Goal: Information Seeking & Learning: Learn about a topic

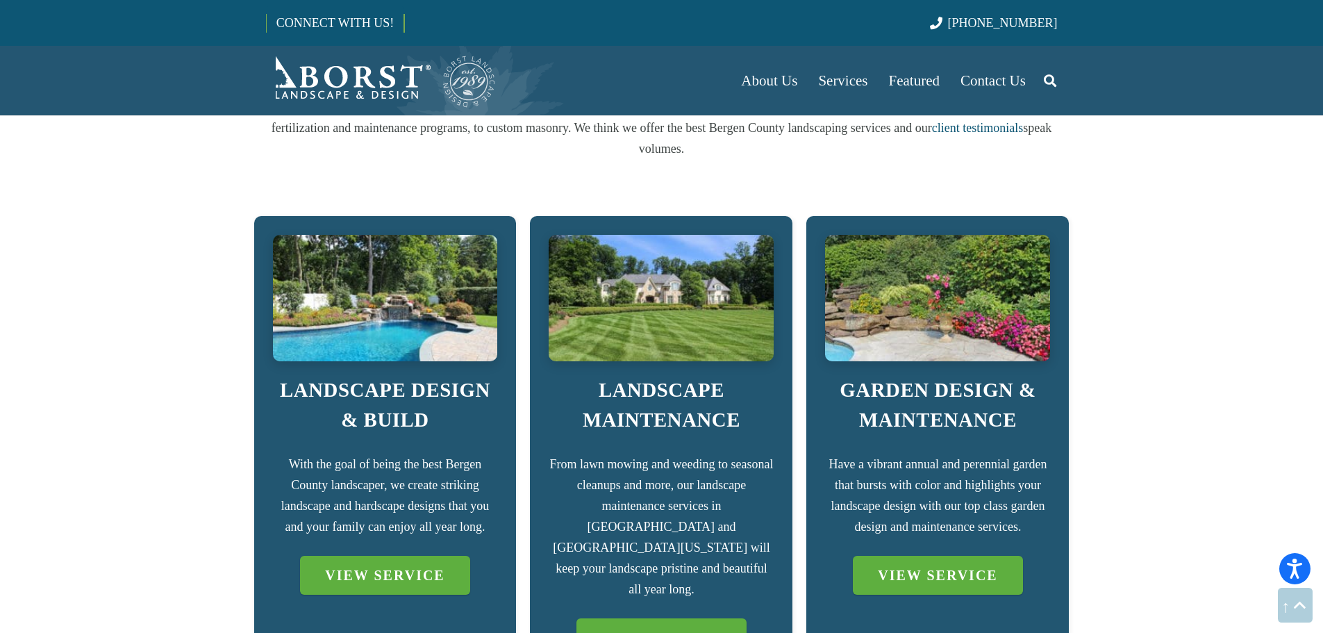
scroll to position [834, 0]
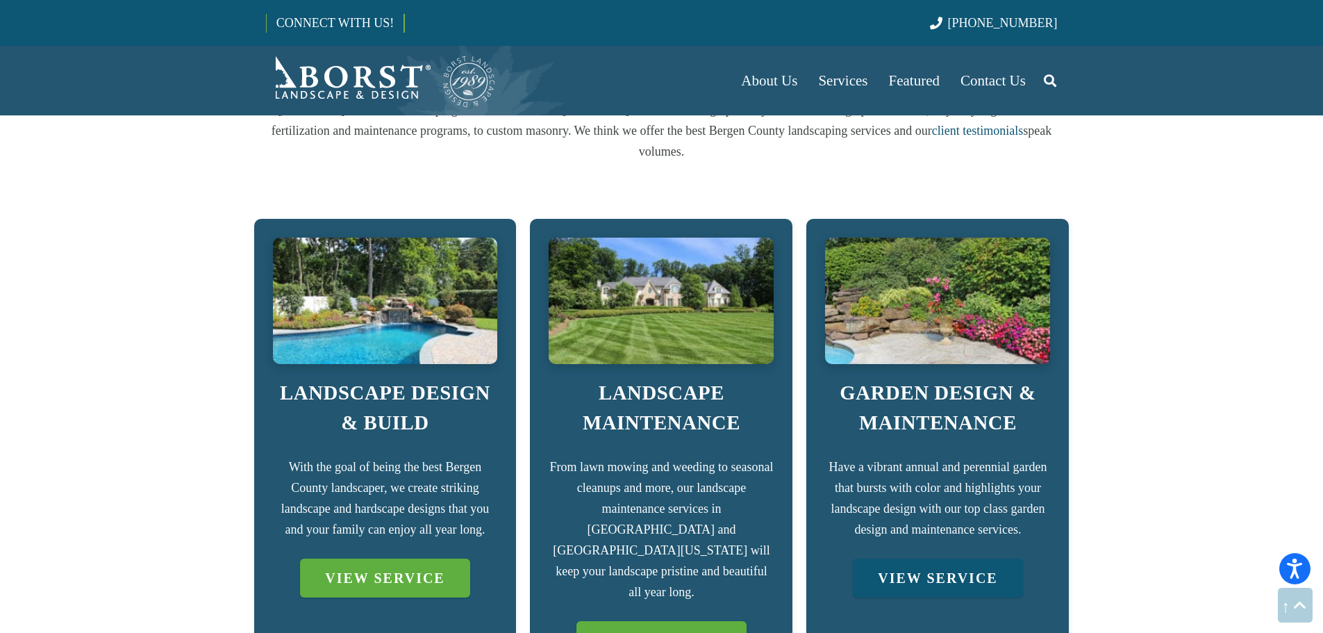
click at [969, 558] on link "VIEW SERVICE" at bounding box center [937, 577] width 169 height 39
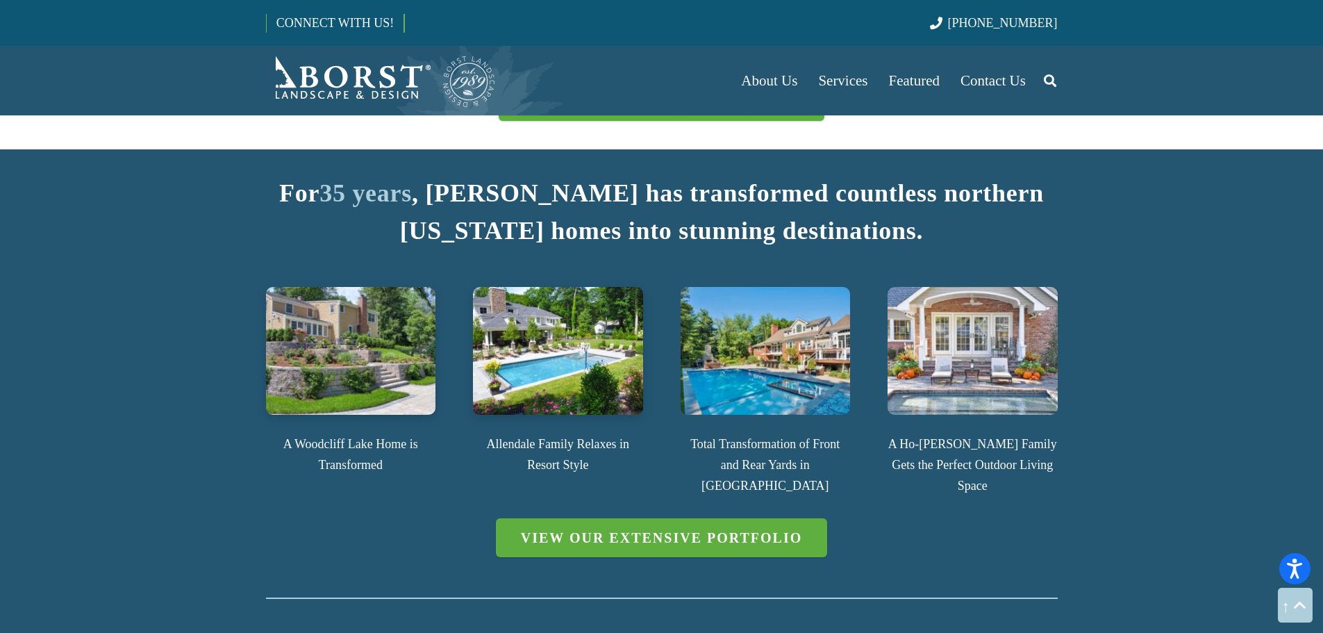
scroll to position [1737, 0]
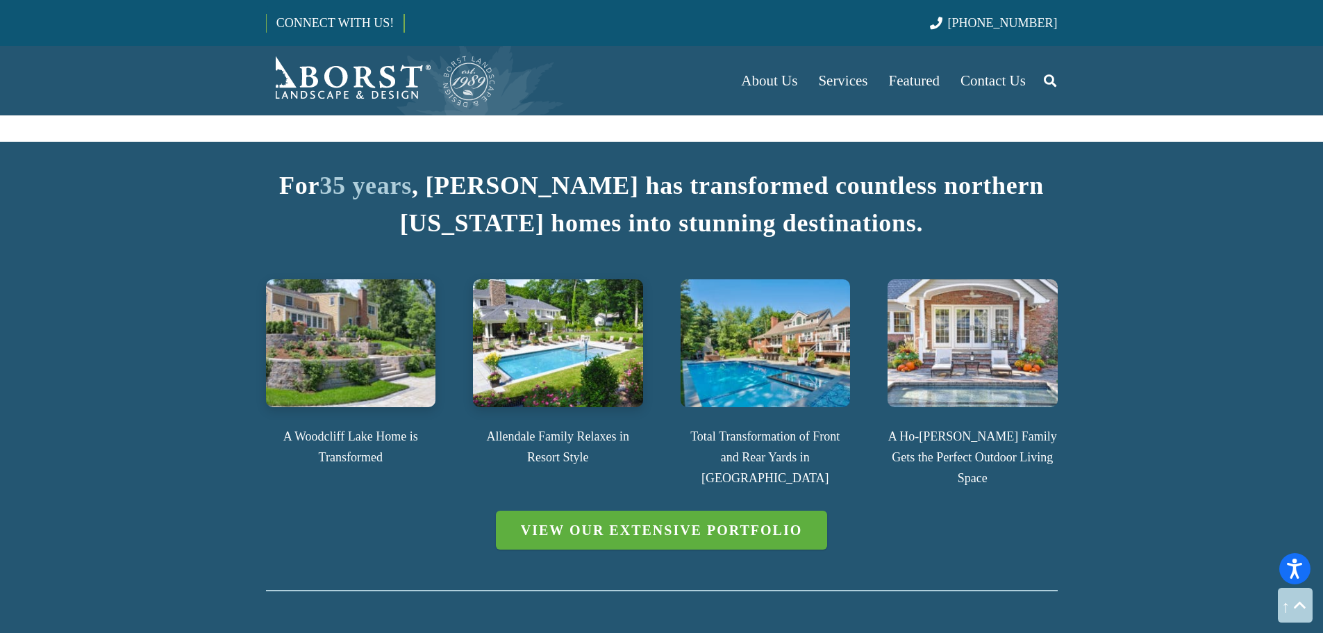
click at [778, 347] on img at bounding box center [766, 342] width 170 height 127
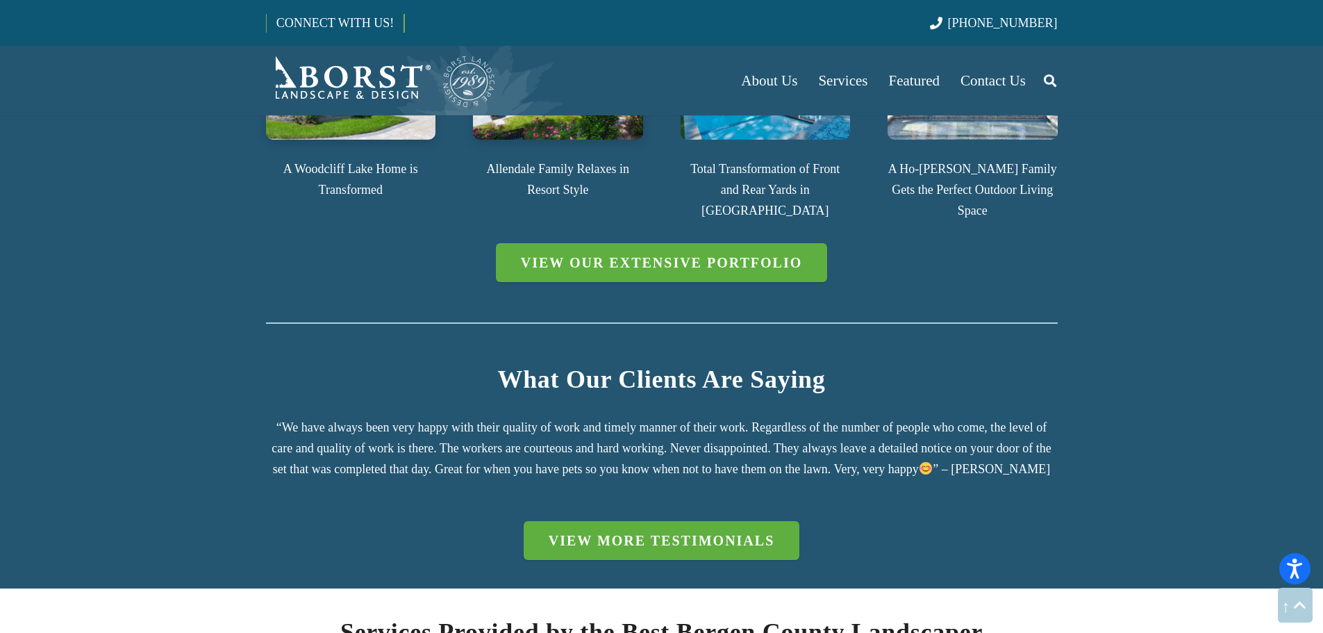
scroll to position [2014, 0]
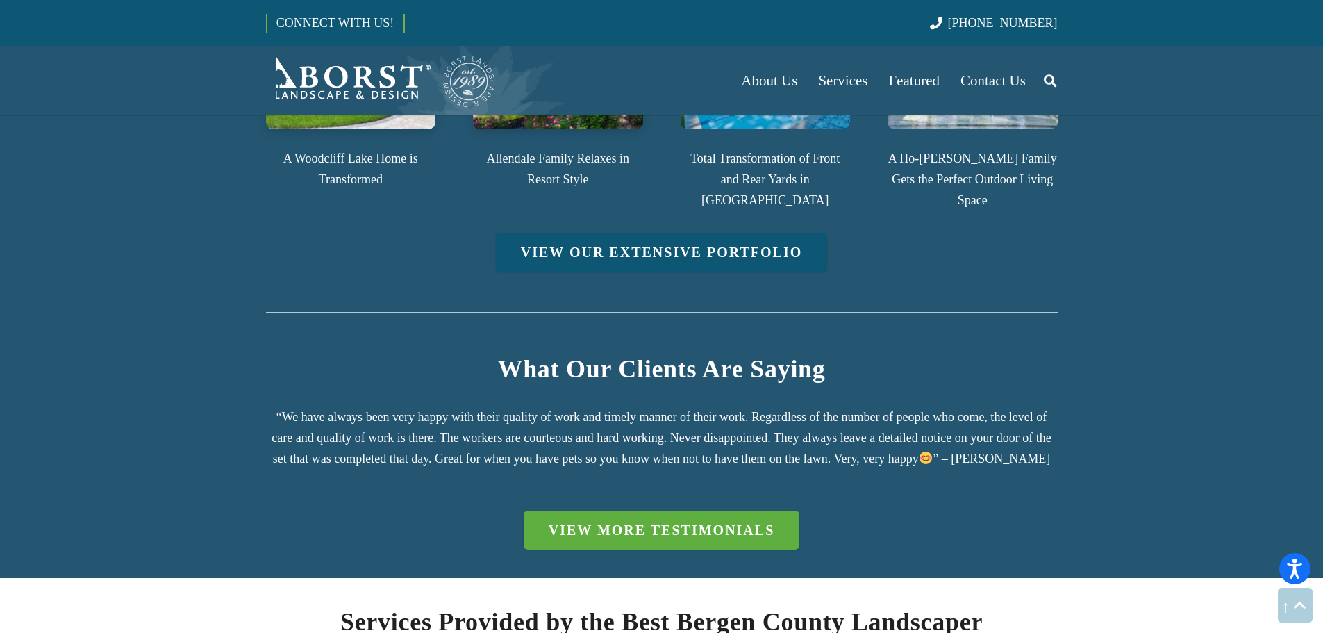
click at [696, 233] on link "View Our Extensive Portfolio" at bounding box center [662, 252] width 332 height 39
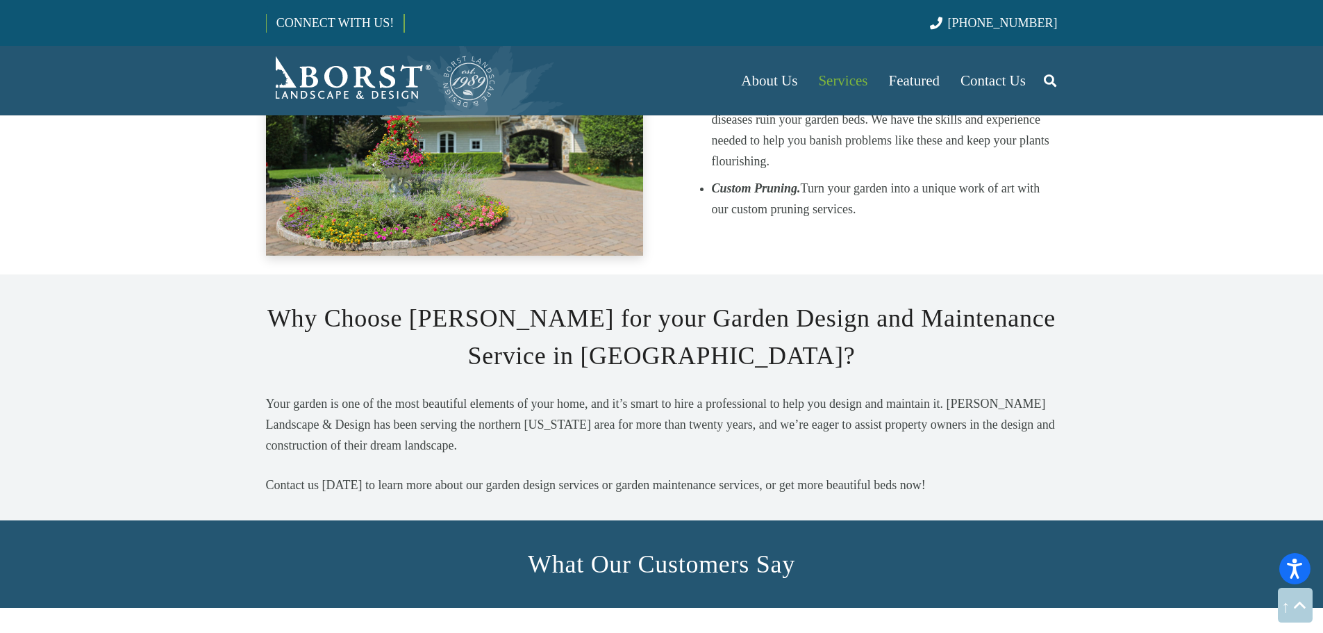
scroll to position [2153, 0]
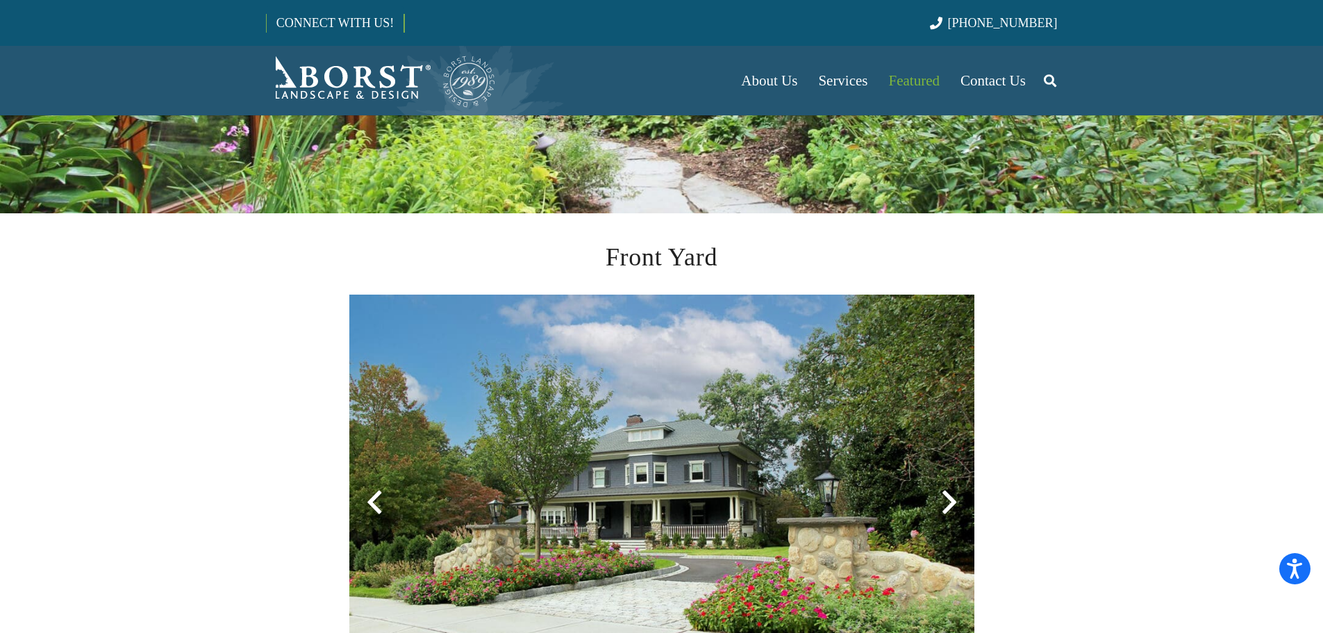
scroll to position [347, 0]
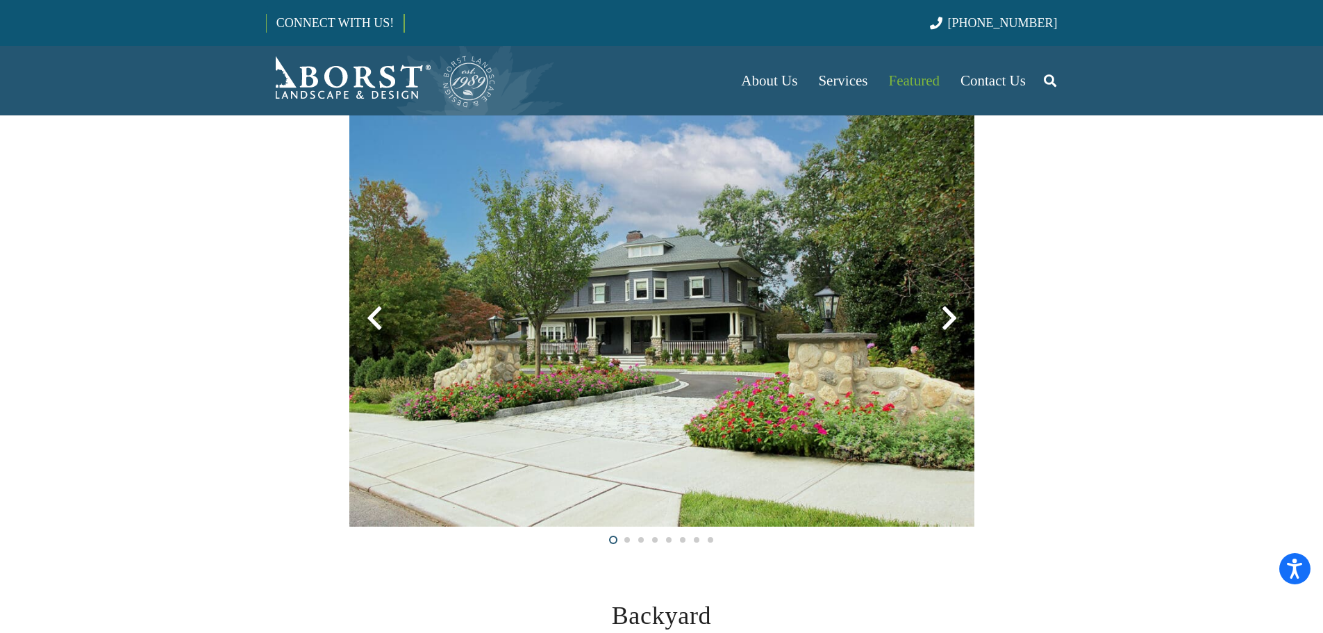
click at [950, 316] on div at bounding box center [950, 318] width 50 height 50
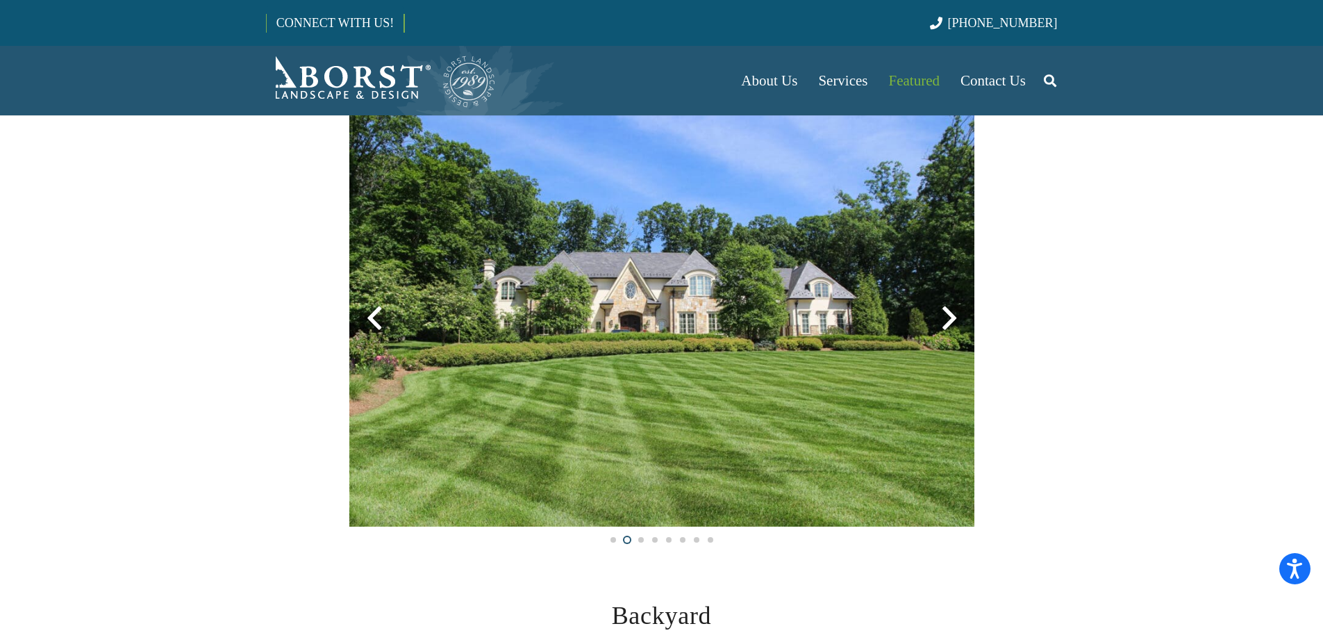
click at [950, 316] on div at bounding box center [950, 318] width 50 height 50
click at [947, 321] on div at bounding box center [950, 318] width 50 height 50
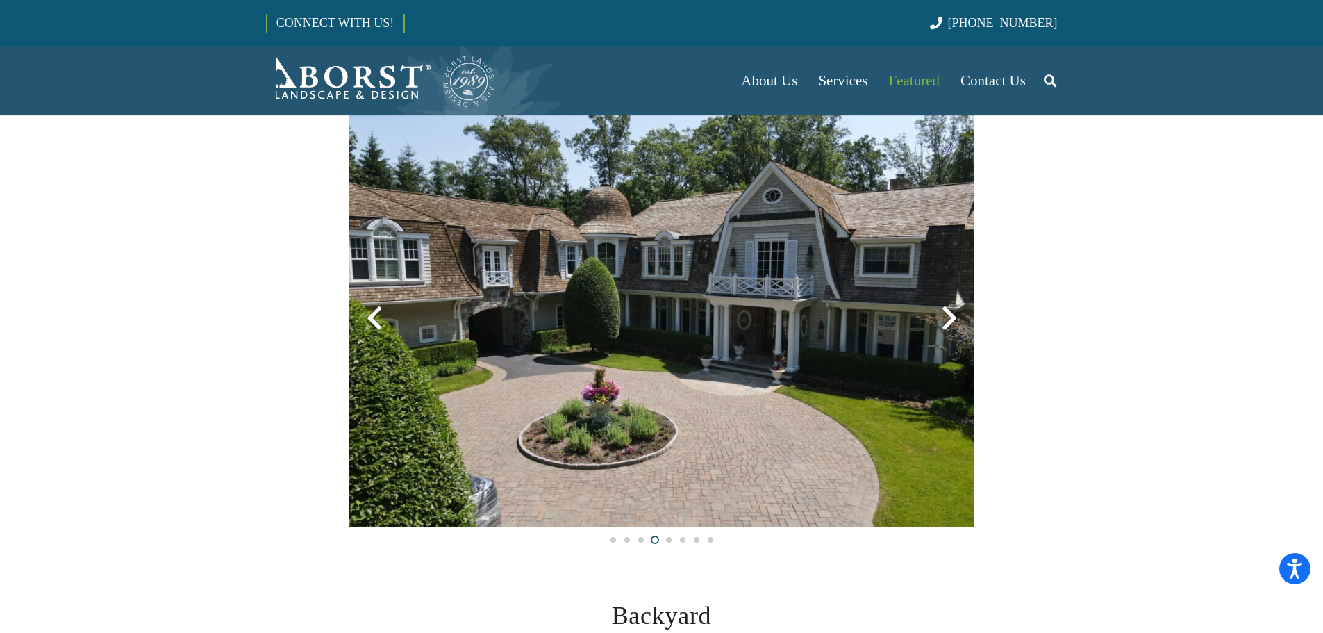
click at [950, 319] on div at bounding box center [950, 318] width 50 height 50
click at [950, 318] on div at bounding box center [950, 318] width 50 height 50
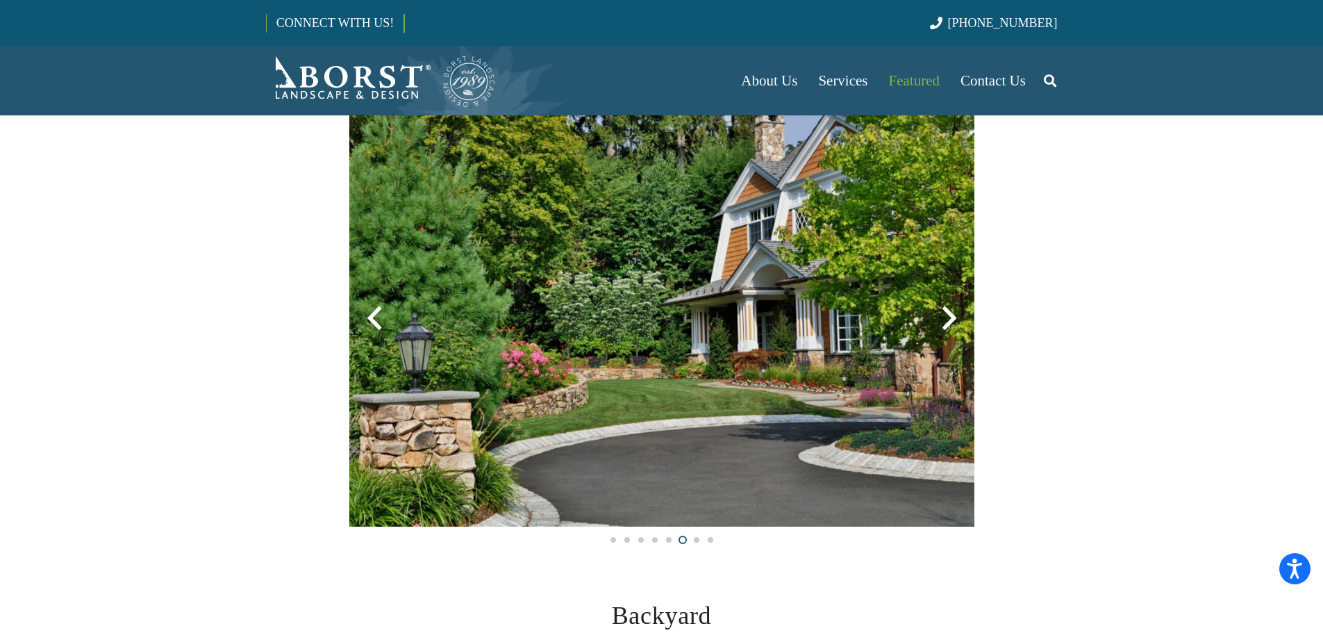
click at [950, 313] on div at bounding box center [950, 318] width 50 height 50
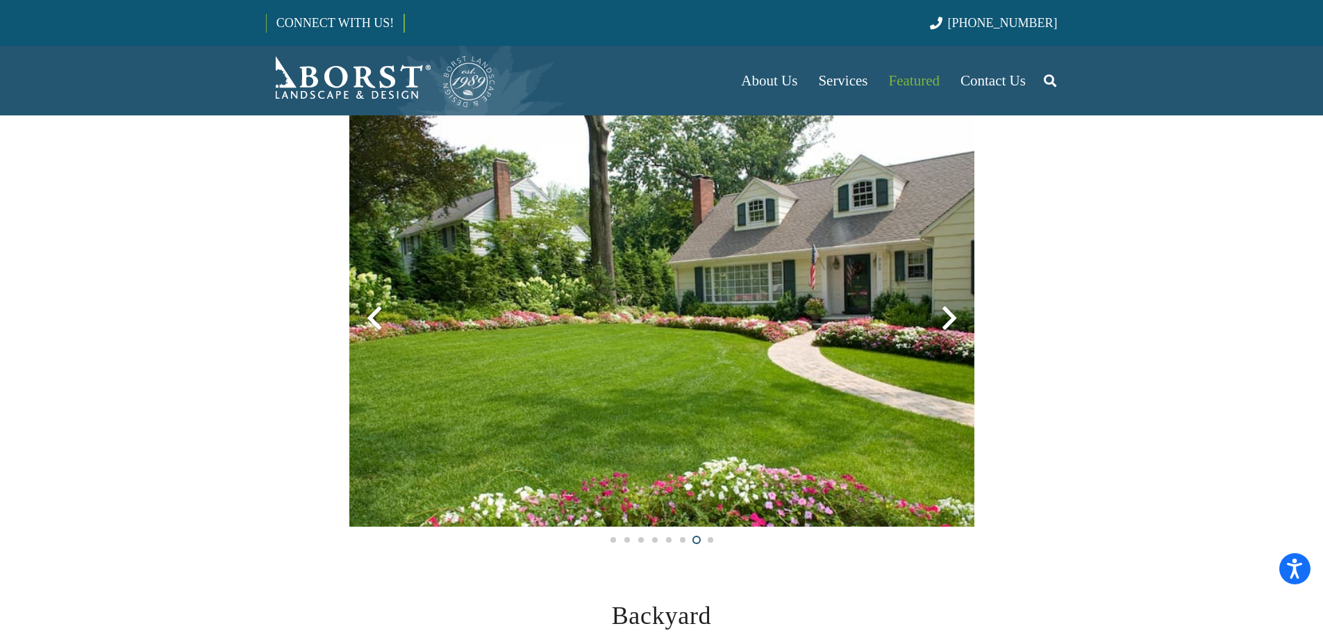
click at [945, 316] on div at bounding box center [950, 318] width 50 height 50
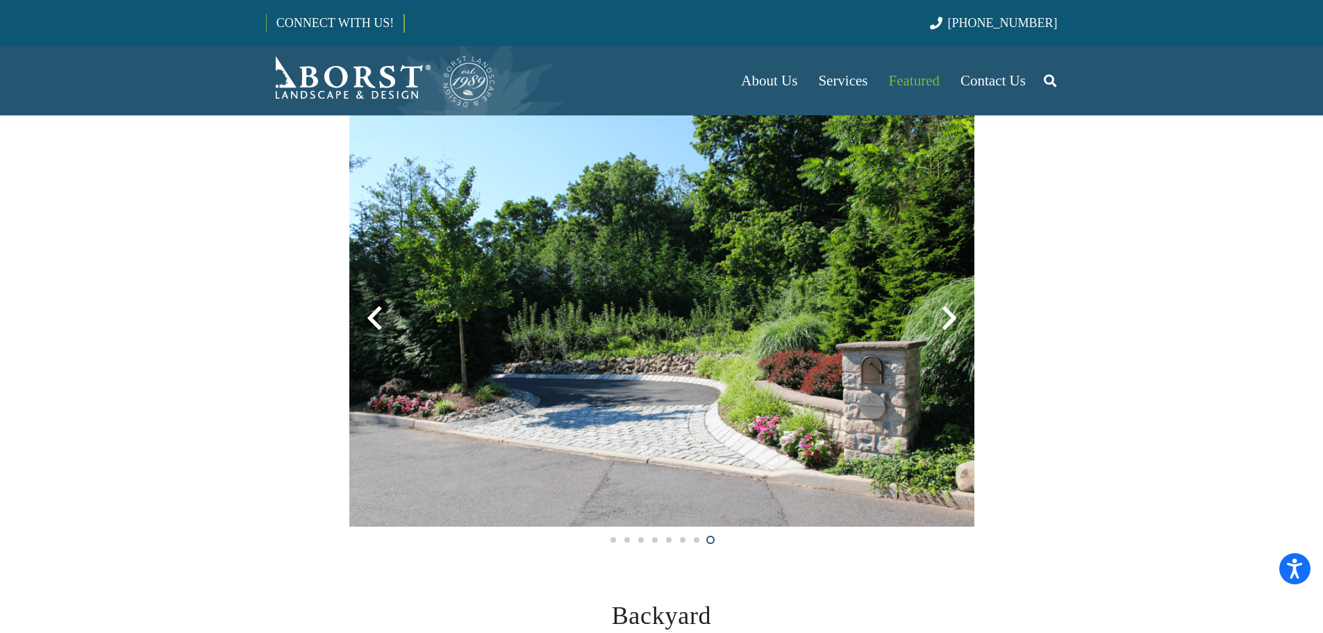
click at [945, 310] on div at bounding box center [950, 318] width 50 height 50
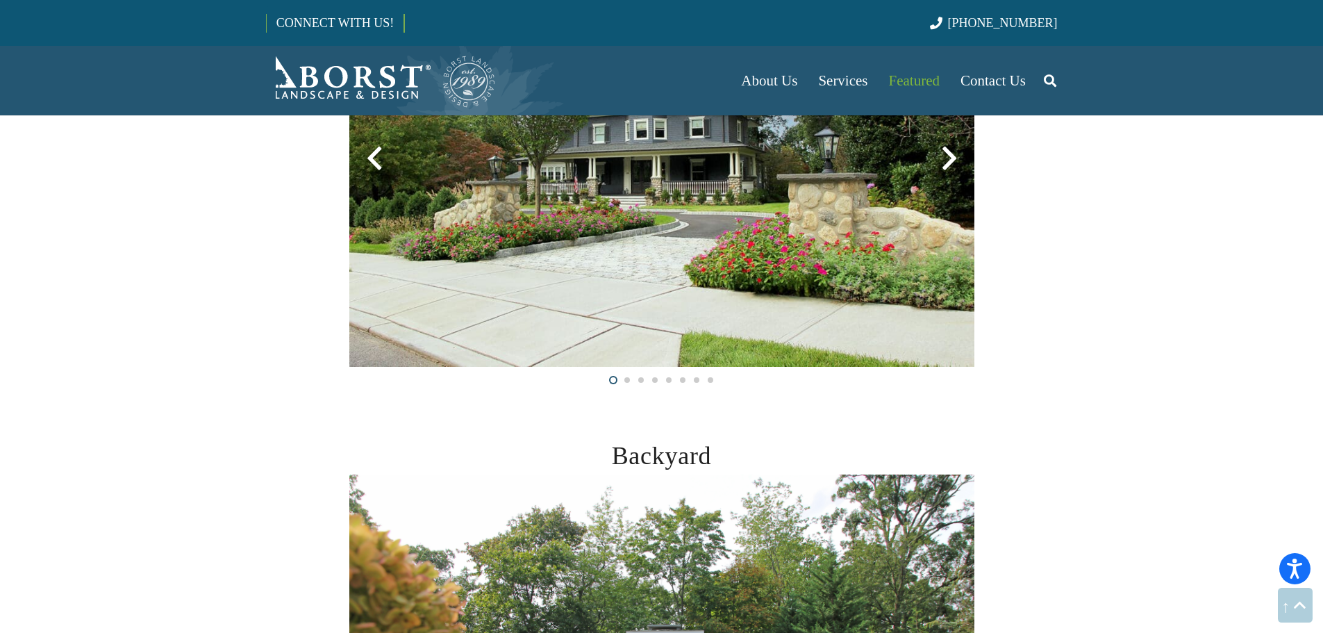
scroll to position [834, 0]
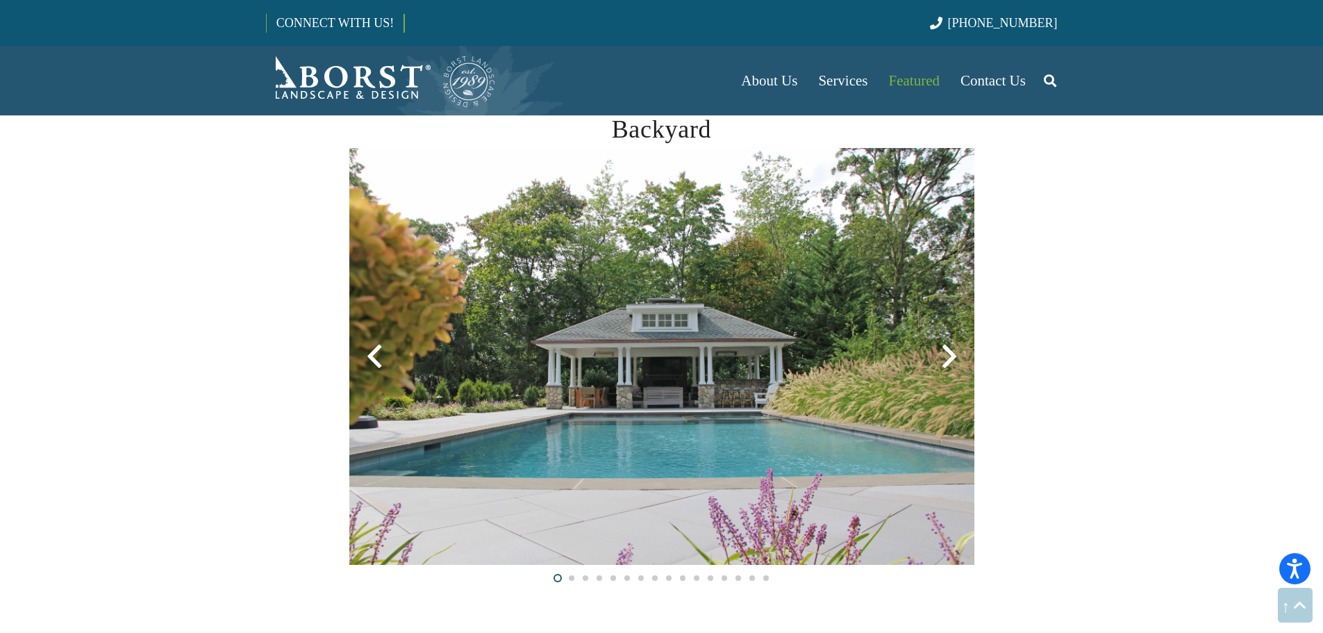
click at [945, 358] on div at bounding box center [950, 356] width 50 height 50
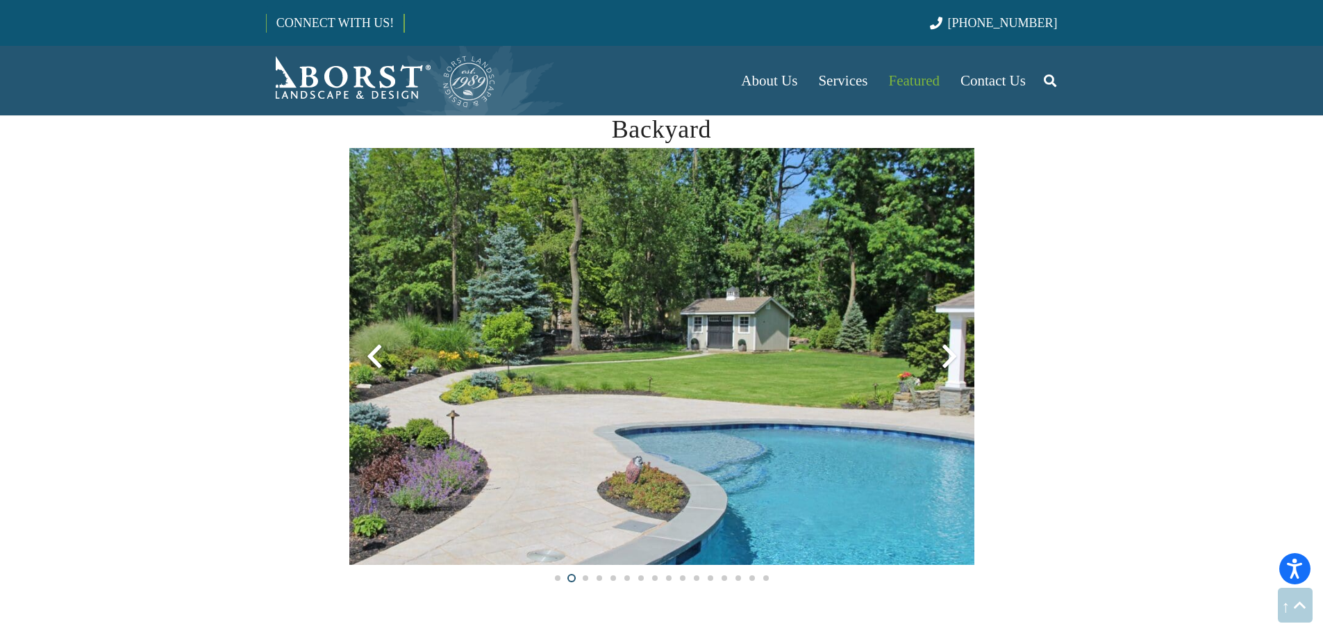
click at [950, 356] on div at bounding box center [950, 356] width 50 height 50
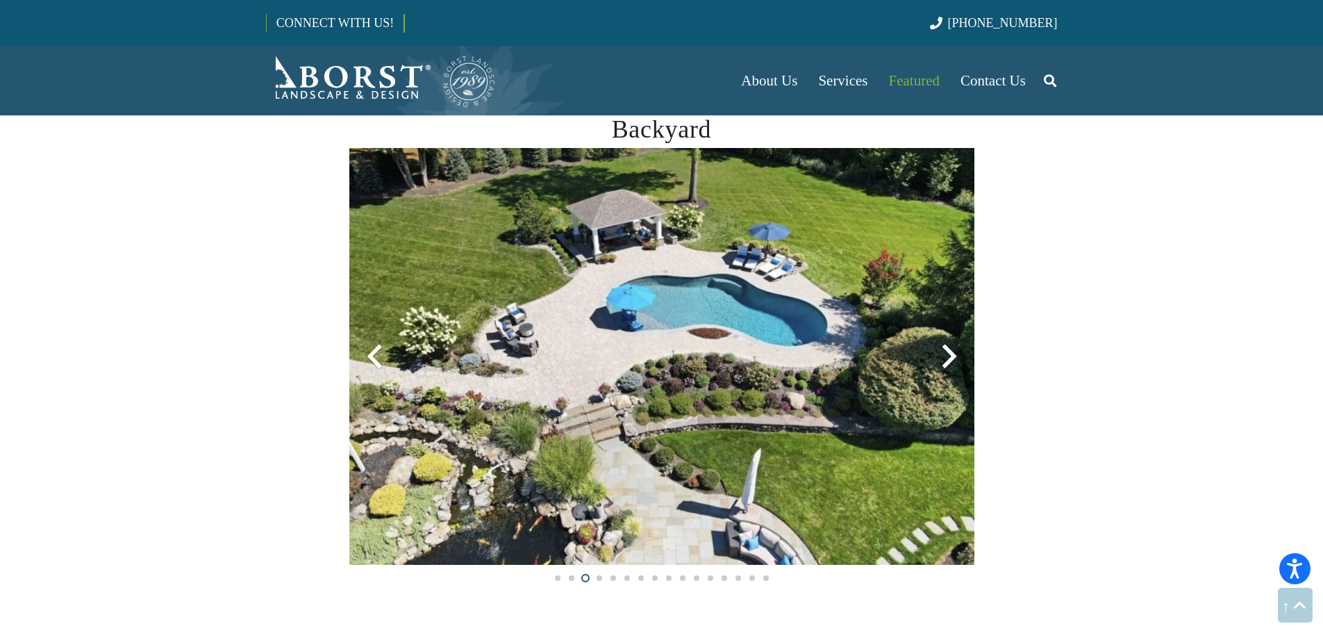
click at [387, 349] on div at bounding box center [374, 356] width 50 height 50
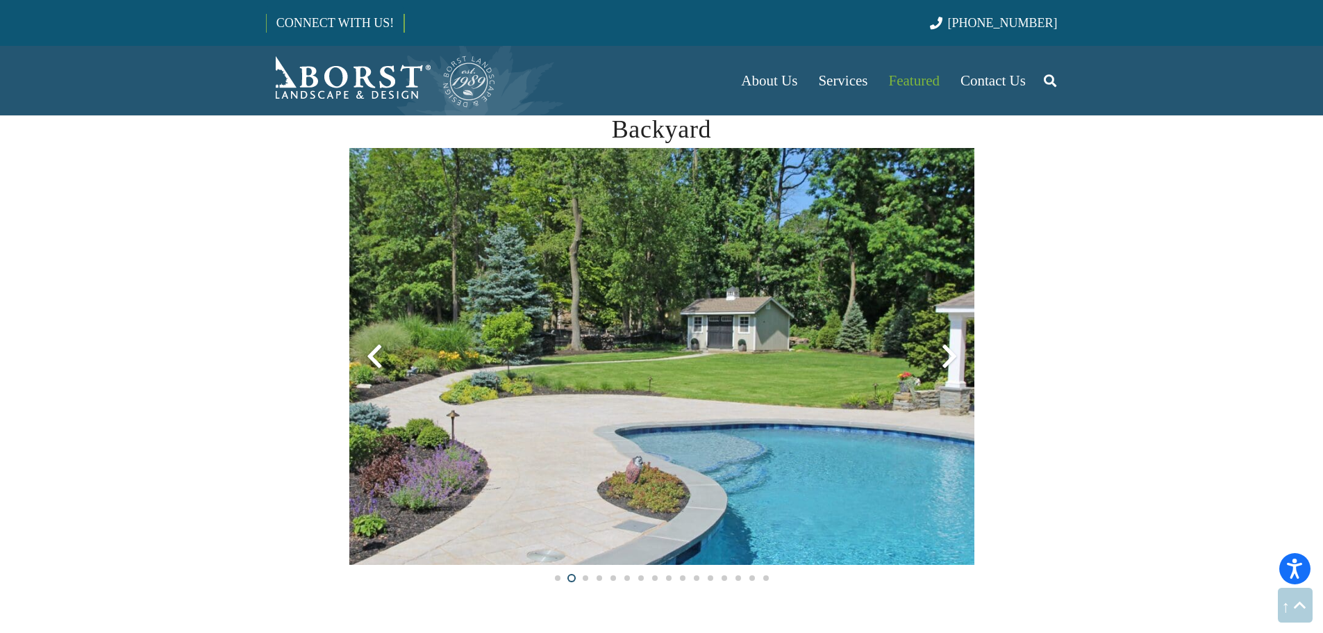
click at [949, 358] on div at bounding box center [950, 356] width 50 height 50
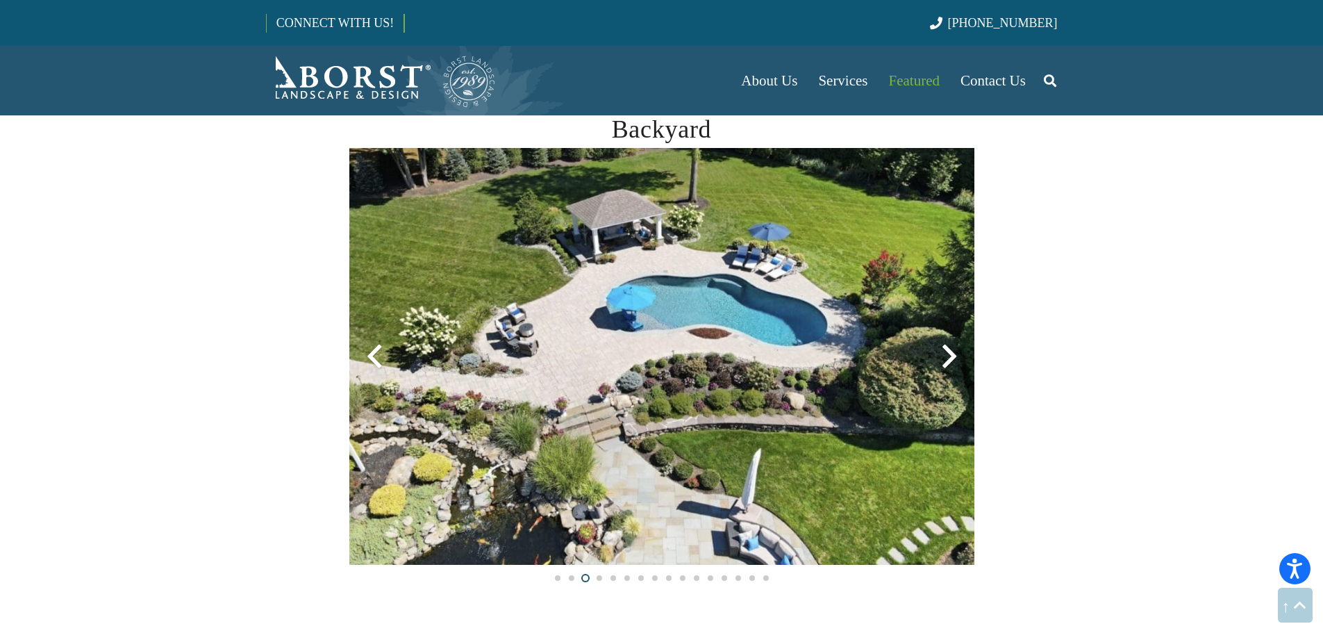
click at [949, 358] on div at bounding box center [950, 356] width 50 height 50
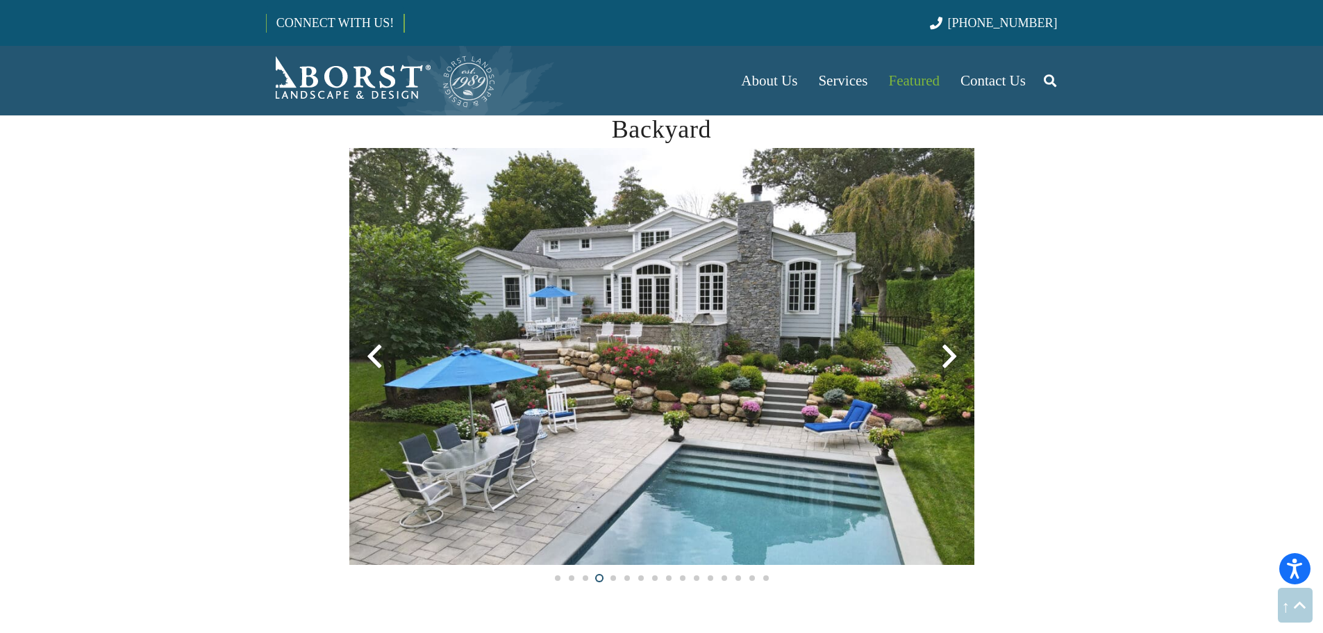
click at [949, 358] on div at bounding box center [950, 356] width 50 height 50
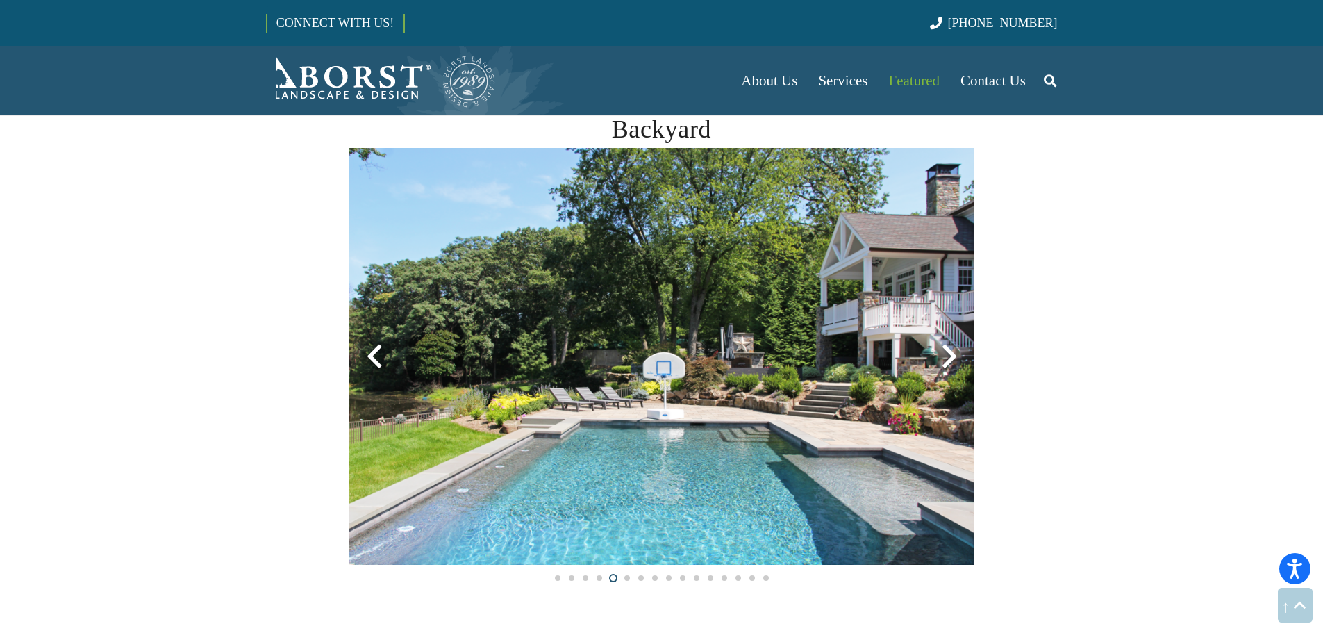
click at [949, 358] on div at bounding box center [950, 356] width 50 height 50
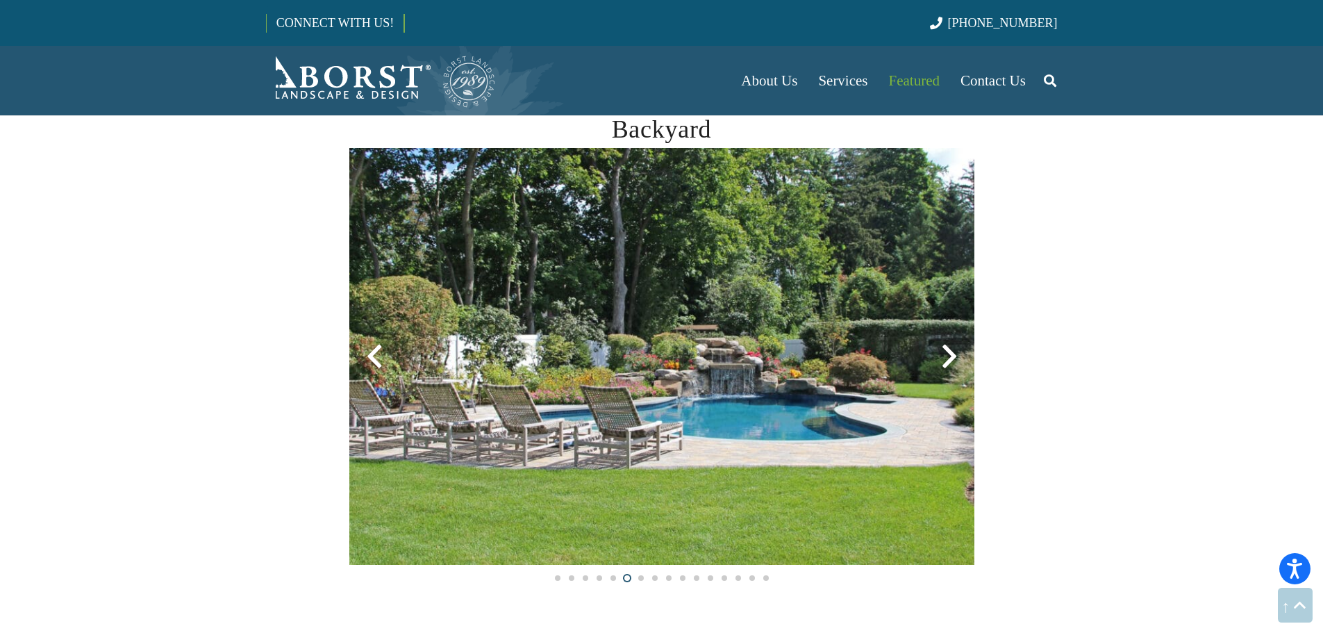
click at [949, 358] on div at bounding box center [950, 356] width 50 height 50
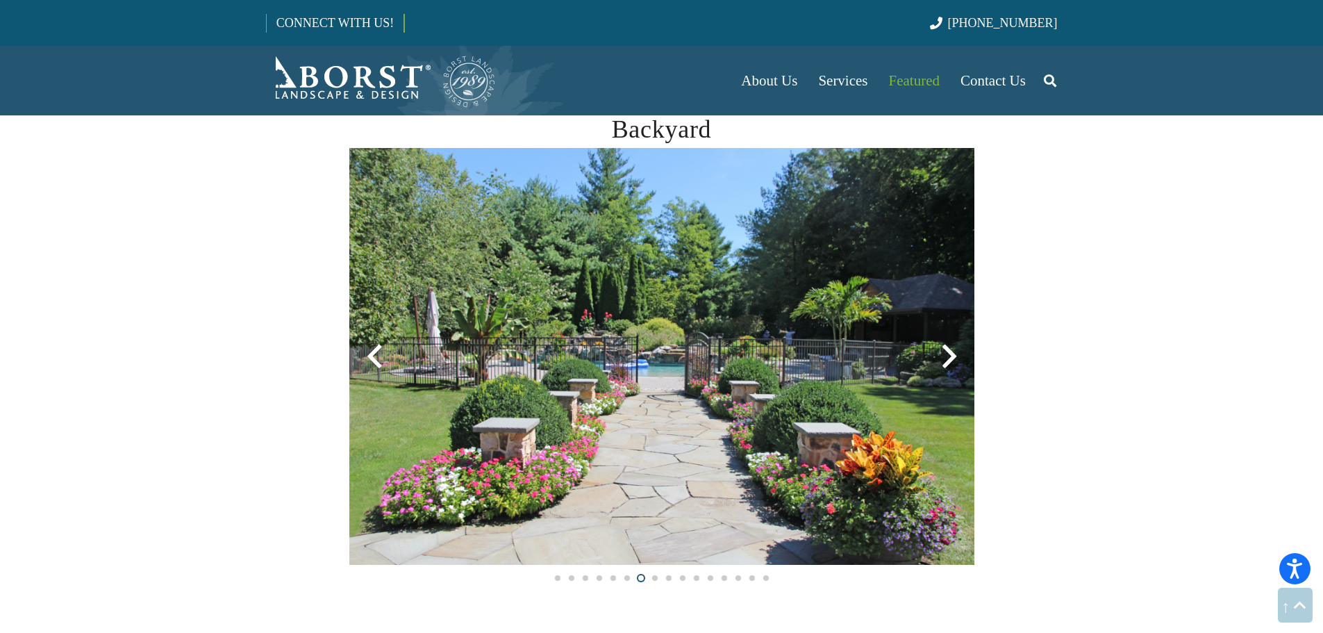
click at [949, 358] on div at bounding box center [950, 356] width 50 height 50
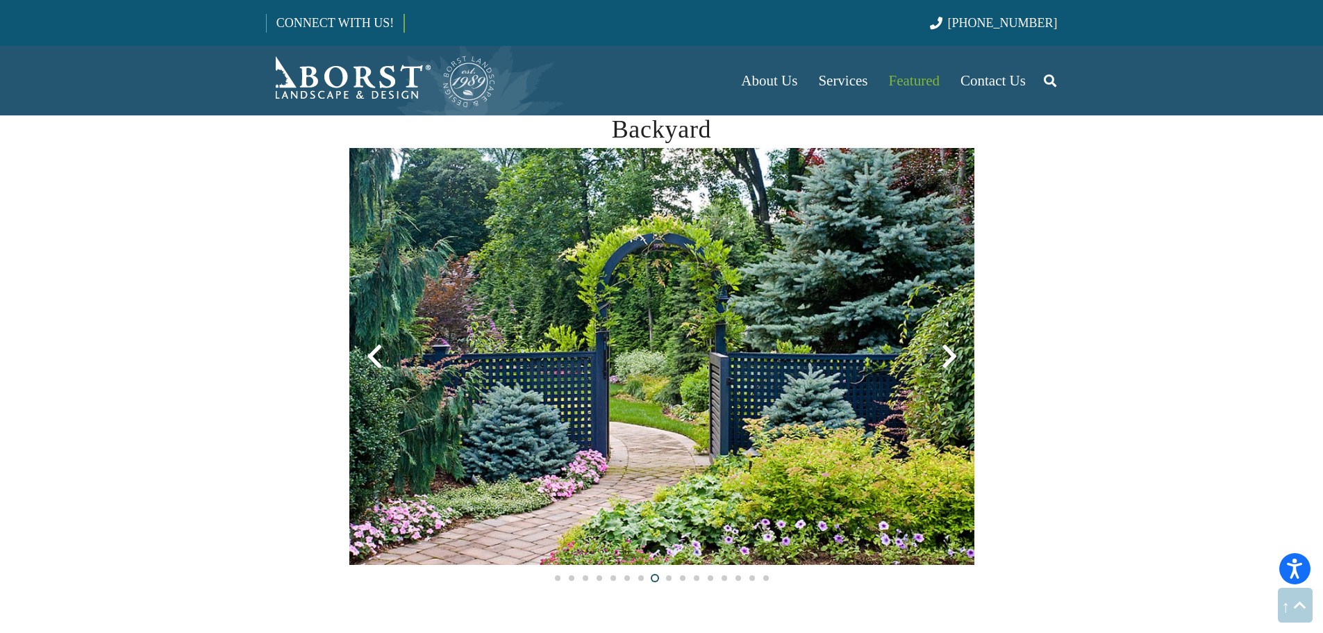
click at [949, 358] on div at bounding box center [950, 356] width 50 height 50
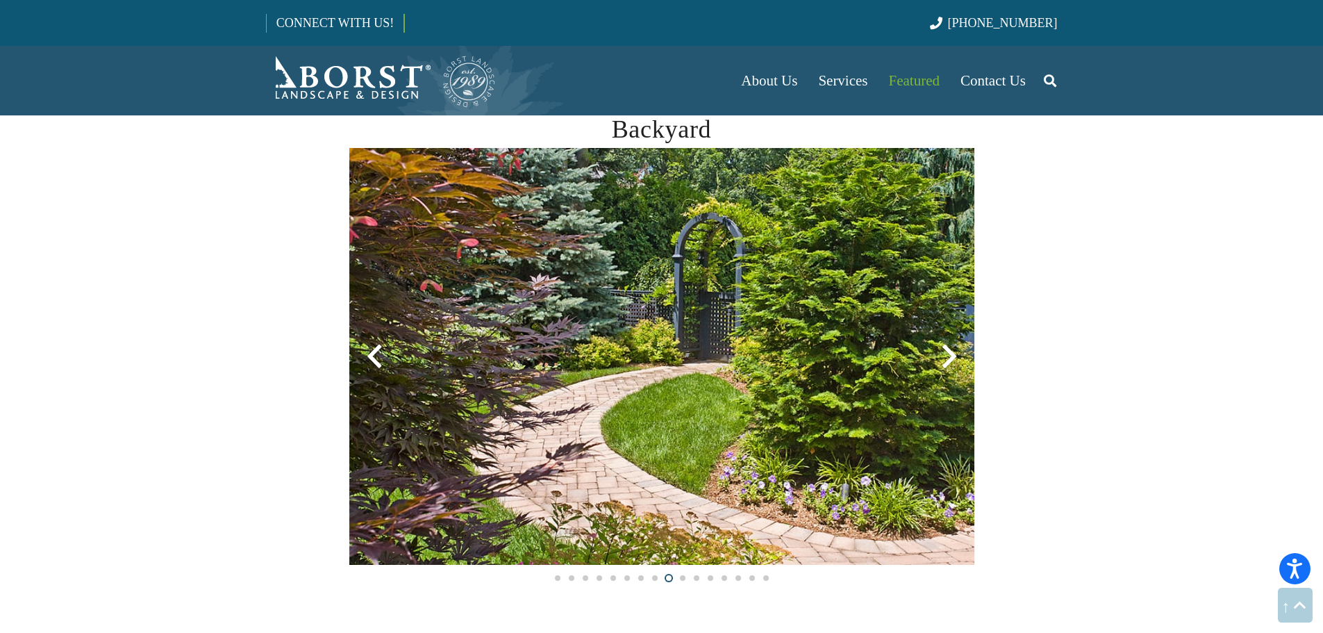
click at [949, 358] on div at bounding box center [950, 356] width 50 height 50
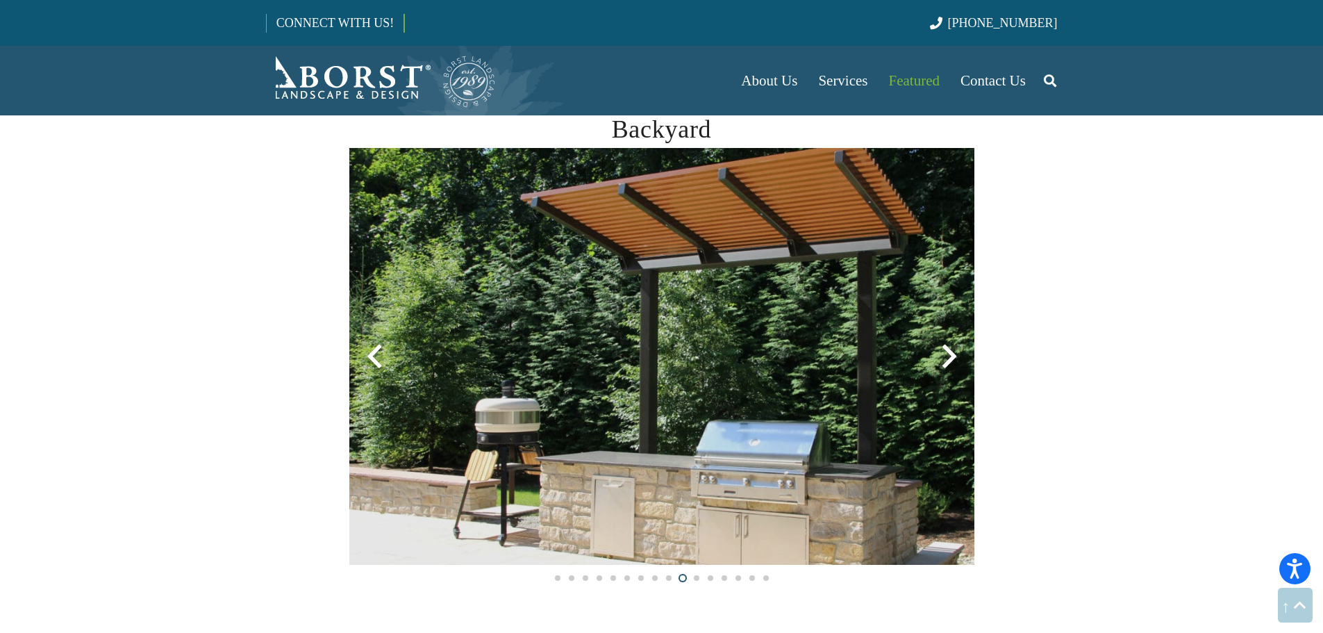
click at [949, 358] on div at bounding box center [950, 356] width 50 height 50
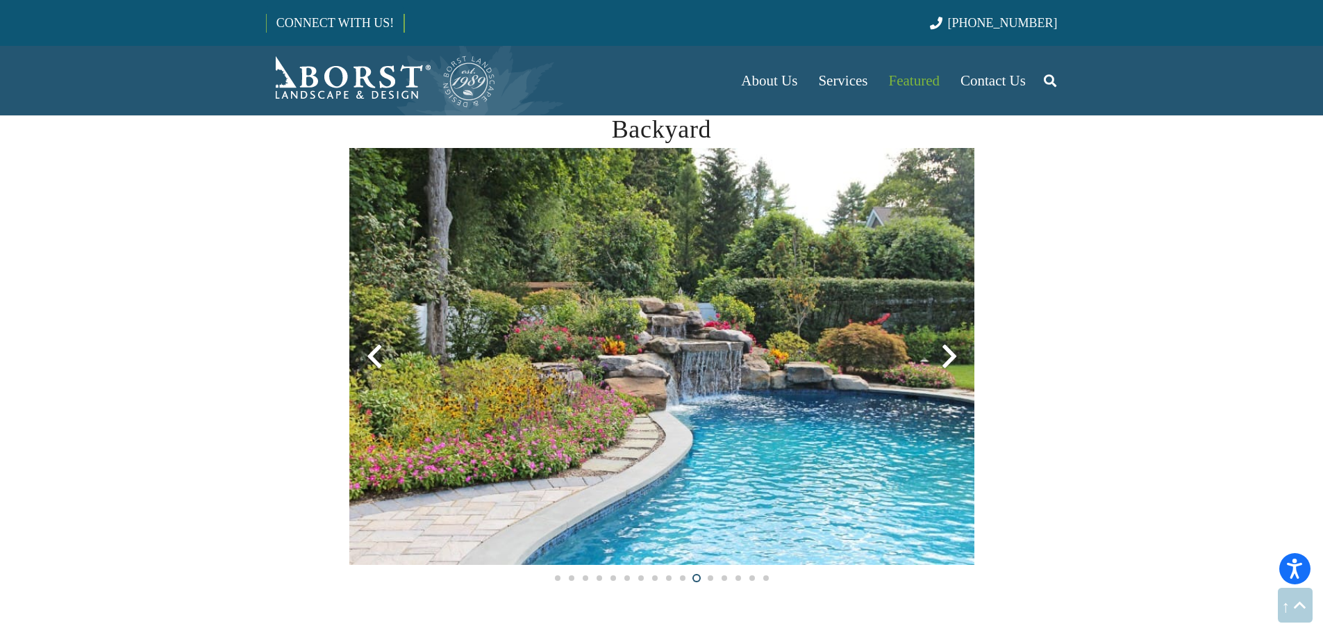
click at [949, 358] on div at bounding box center [950, 356] width 50 height 50
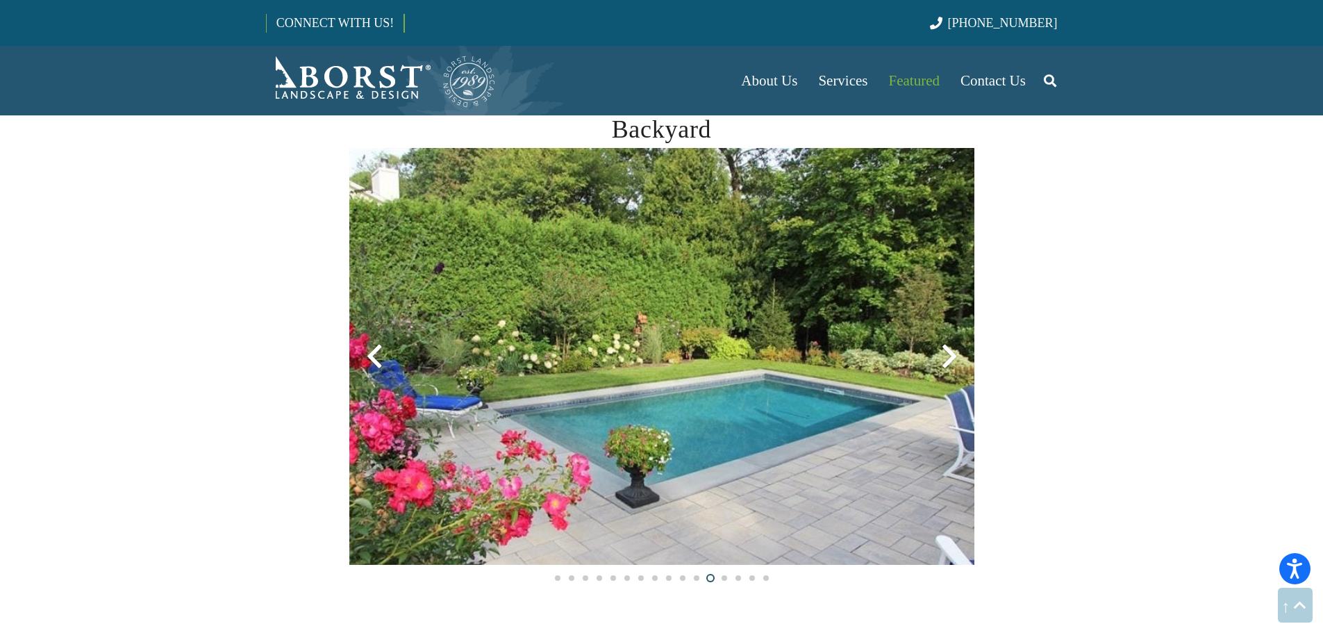
click at [949, 358] on div at bounding box center [950, 356] width 50 height 50
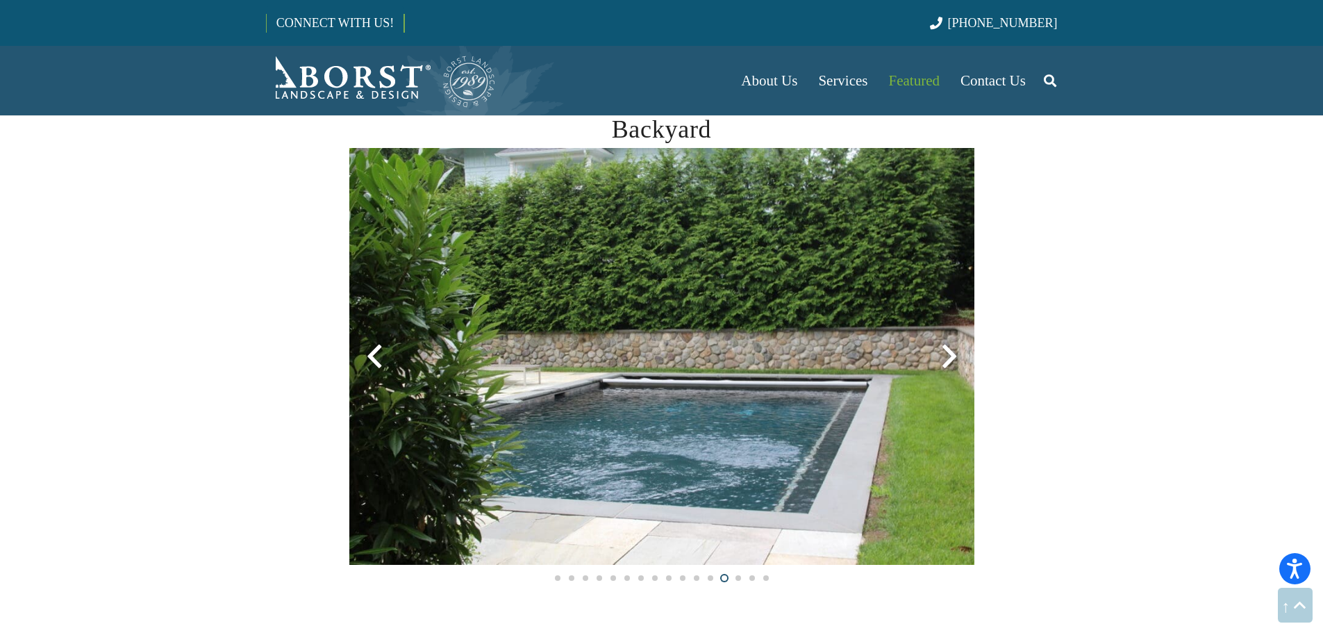
click at [949, 358] on div at bounding box center [950, 356] width 50 height 50
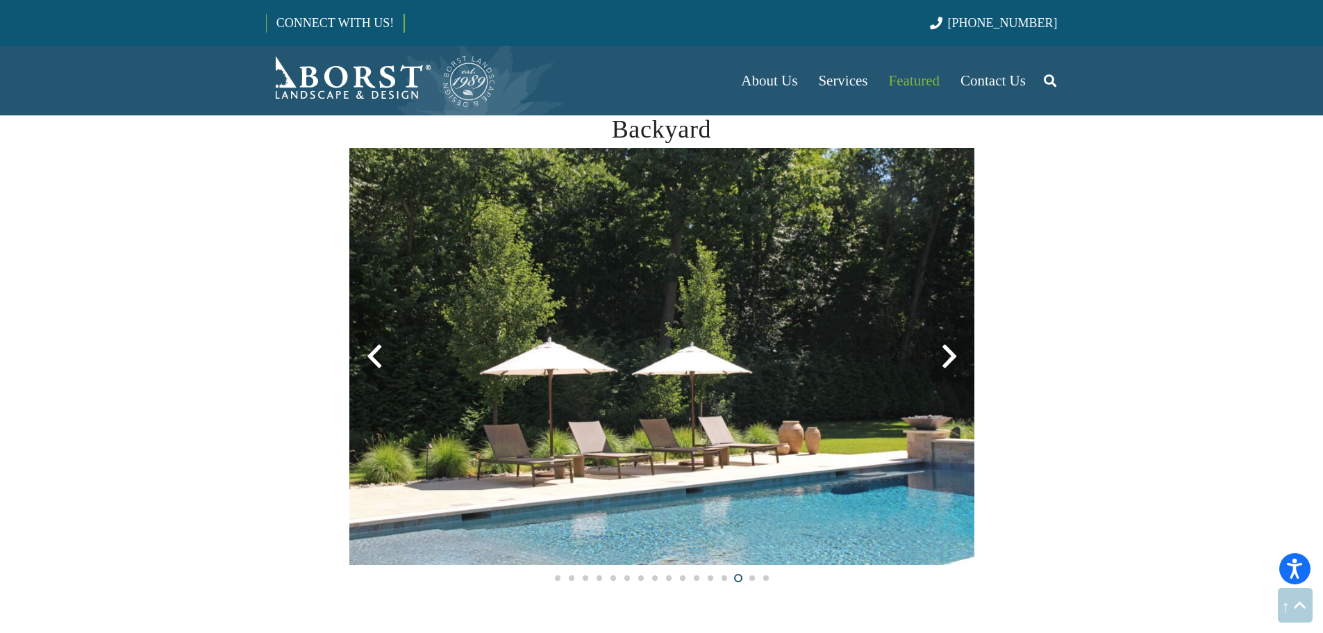
click at [949, 358] on div at bounding box center [950, 356] width 50 height 50
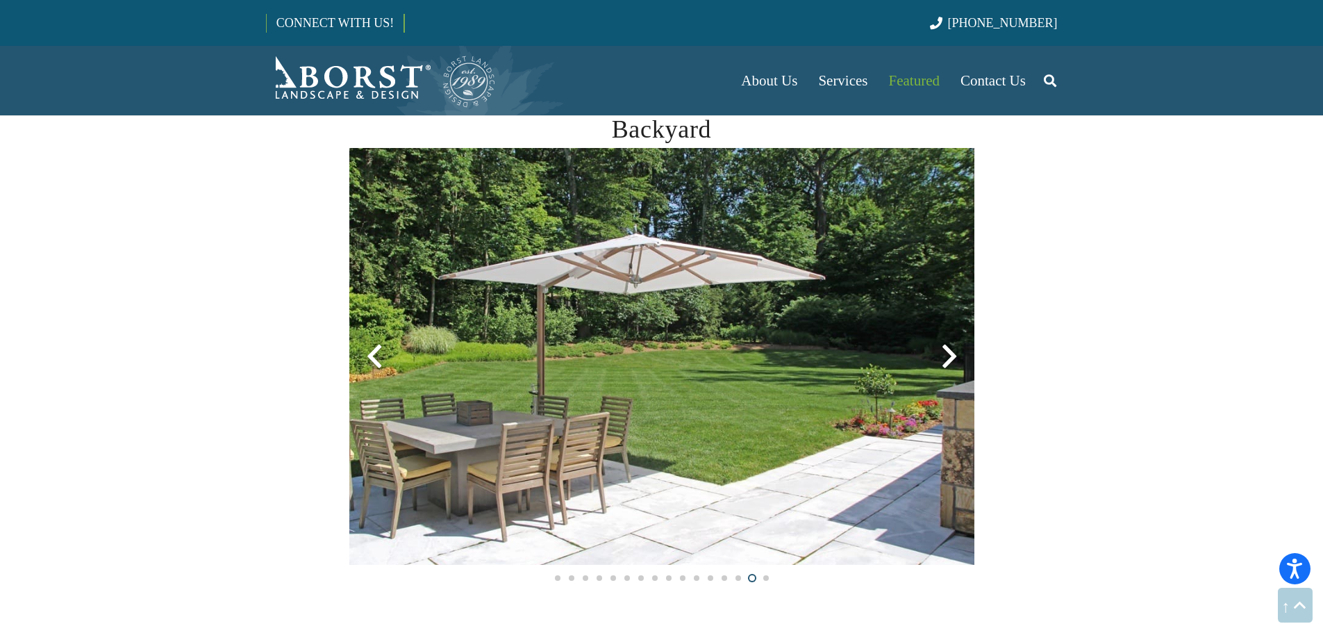
click at [949, 358] on div at bounding box center [950, 356] width 50 height 50
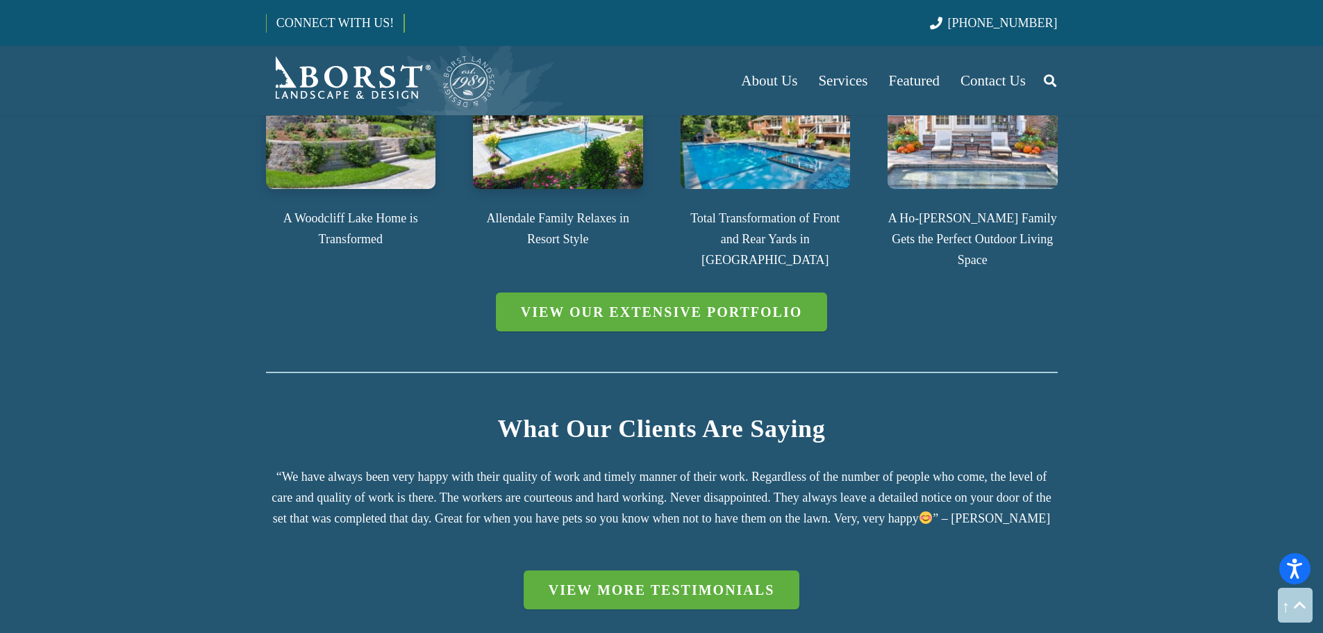
scroll to position [1806, 0]
